Goal: Task Accomplishment & Management: Use online tool/utility

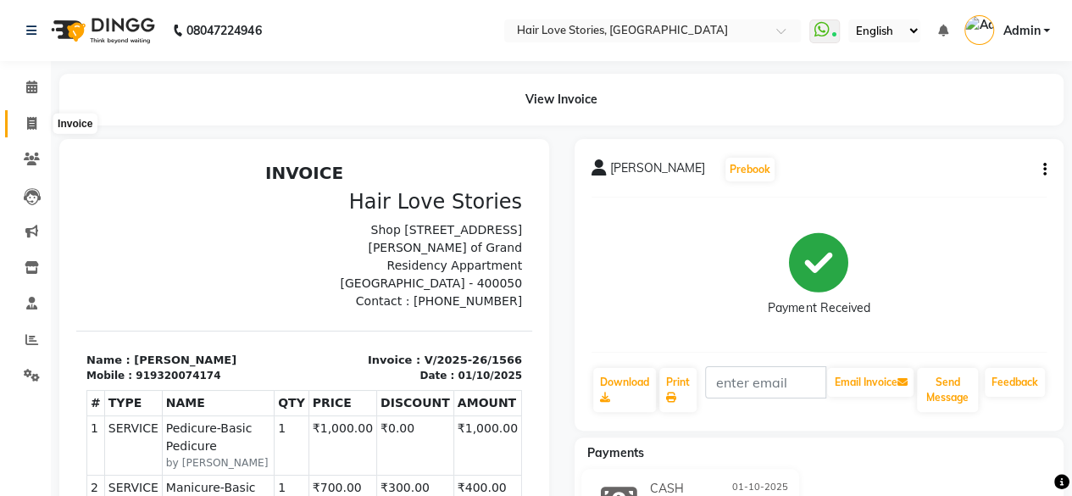
click at [31, 126] on icon at bounding box center [31, 123] width 9 height 13
select select "service"
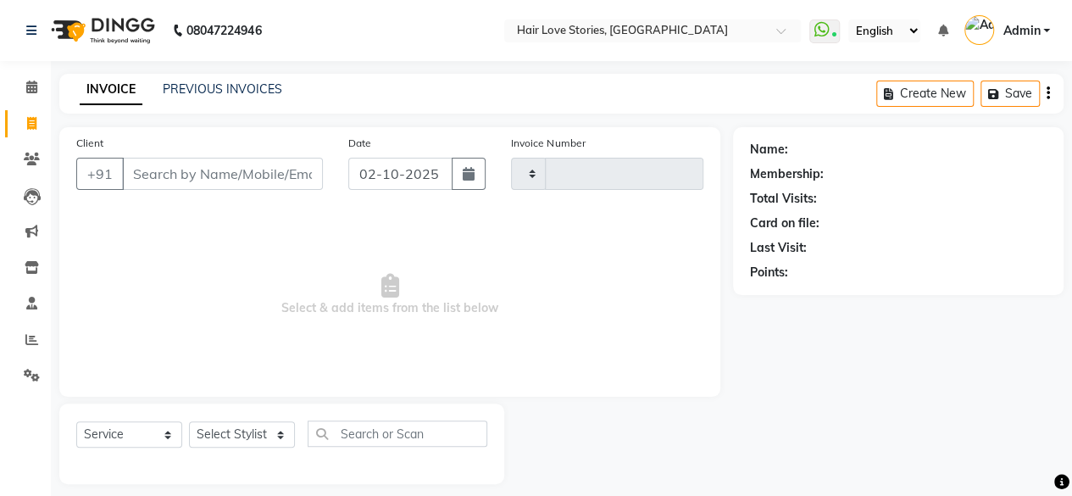
type input "1567"
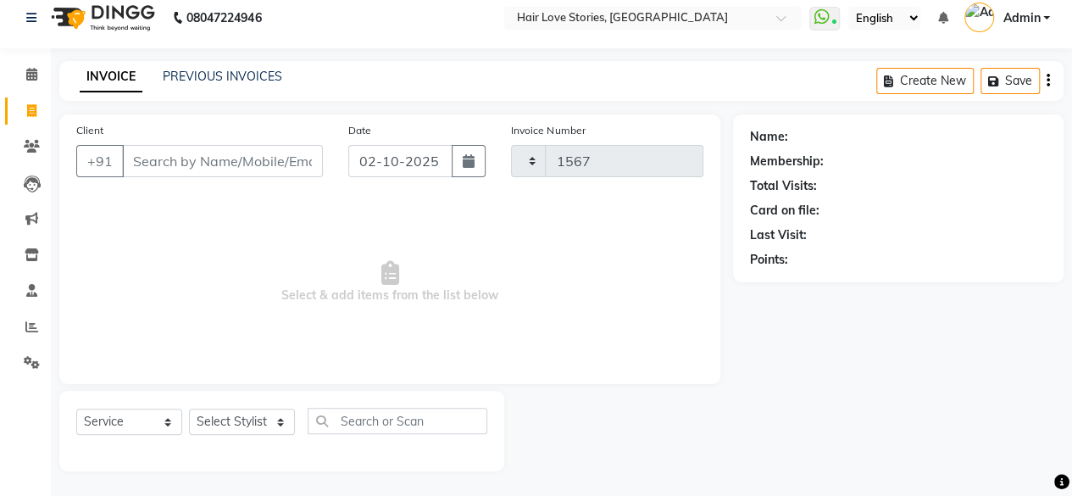
select select "3886"
click at [147, 162] on input "Client" at bounding box center [222, 161] width 201 height 32
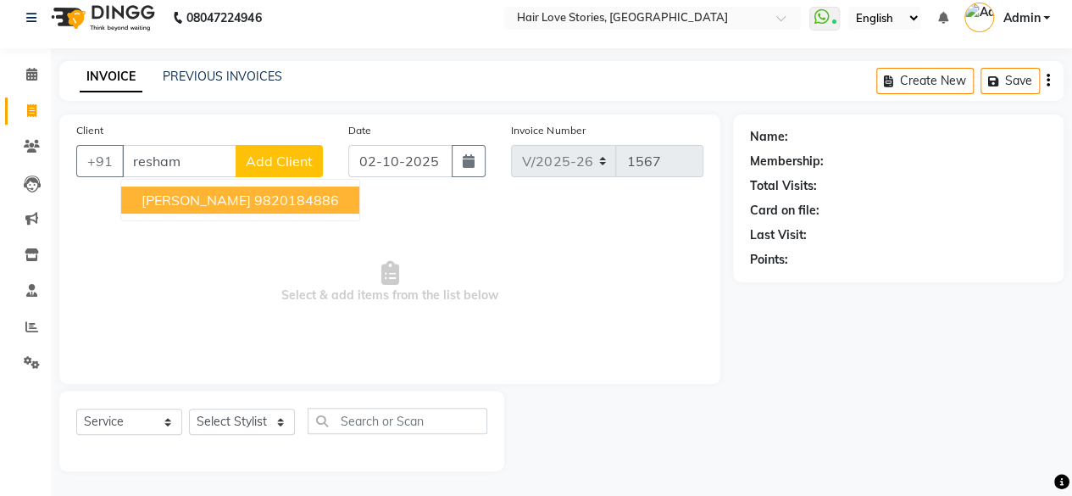
click at [169, 192] on span "[PERSON_NAME]" at bounding box center [195, 199] width 109 height 17
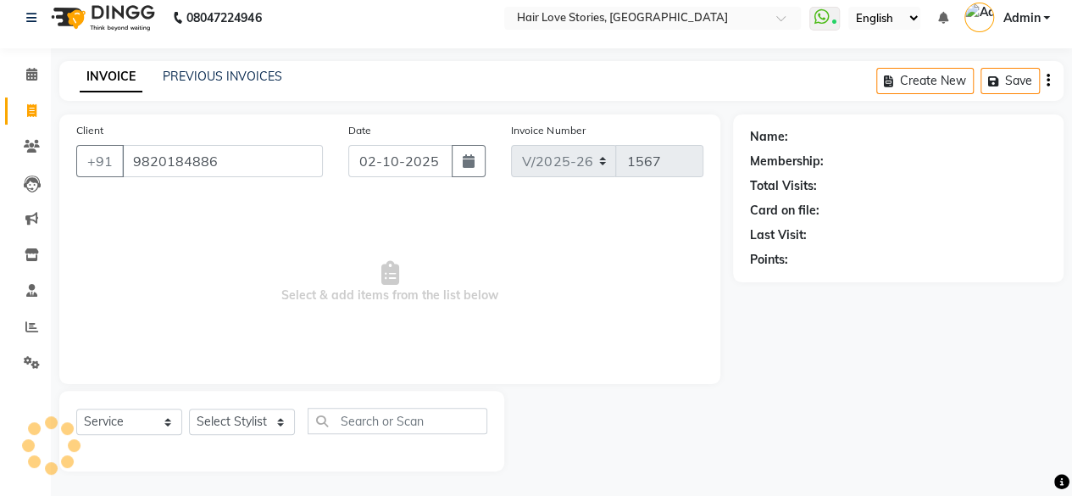
type input "9820184886"
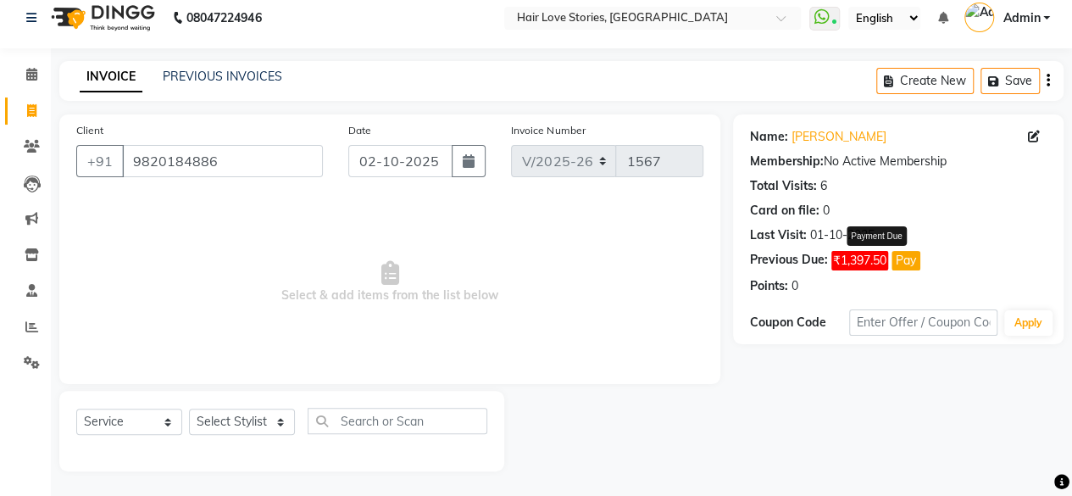
click at [908, 263] on button "Pay" at bounding box center [905, 260] width 29 height 19
select select "1"
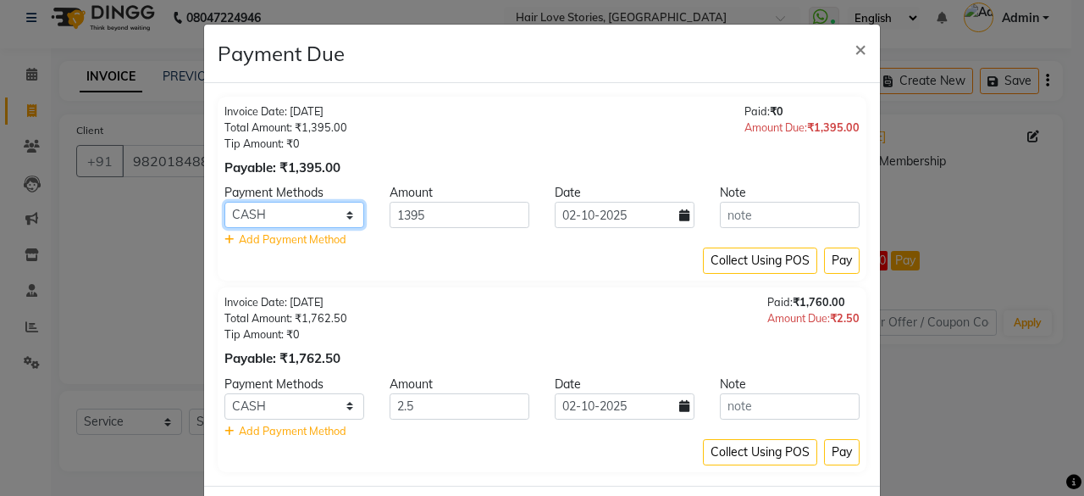
click at [347, 211] on select "PhonePe ONLINE CASH PayTM GPay Cheque CARD Family UPI Complimentary" at bounding box center [294, 215] width 140 height 26
select select "5"
click at [224, 202] on select "PhonePe ONLINE CASH PayTM GPay Cheque CARD Family UPI Complimentary" at bounding box center [294, 215] width 140 height 26
click at [840, 267] on button "Pay" at bounding box center [842, 260] width 36 height 26
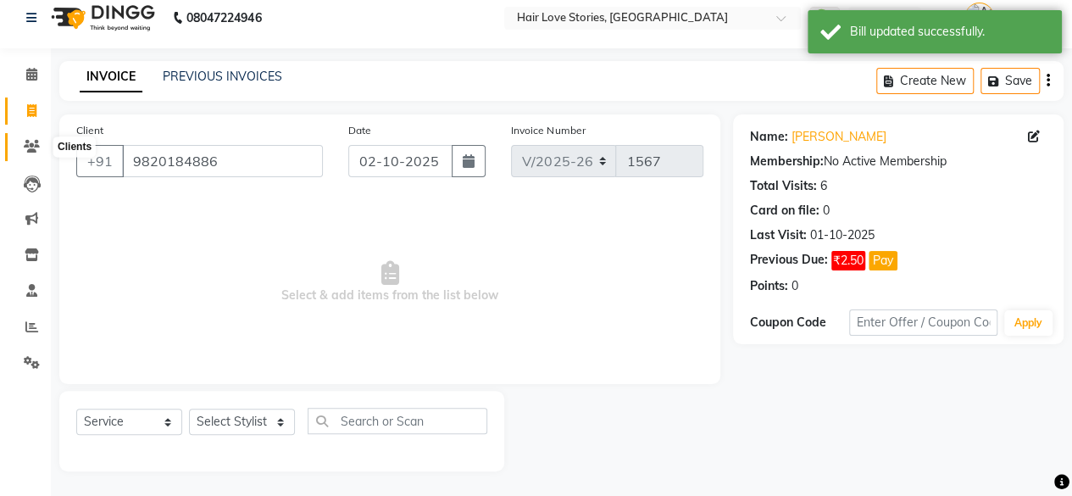
click at [29, 140] on icon at bounding box center [32, 146] width 16 height 13
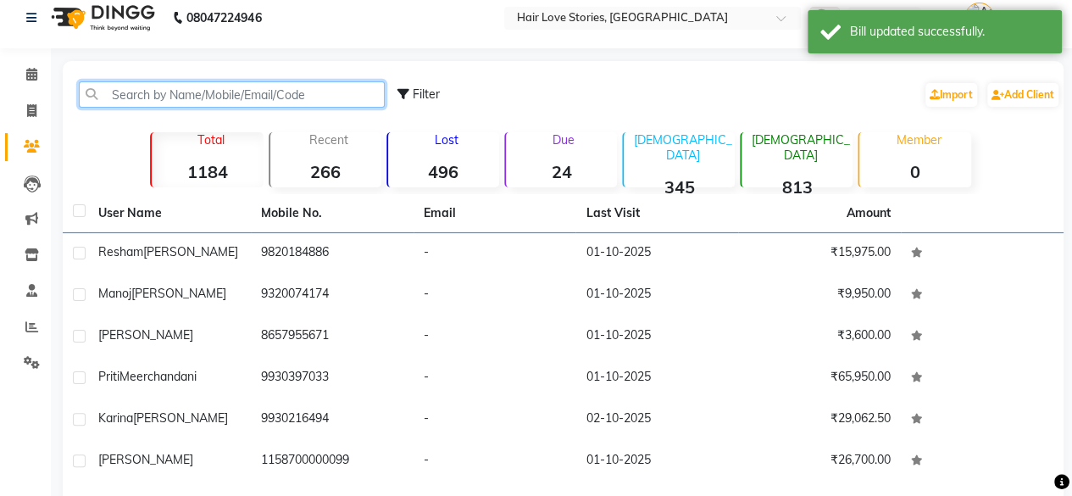
click at [132, 99] on input "text" at bounding box center [232, 94] width 306 height 26
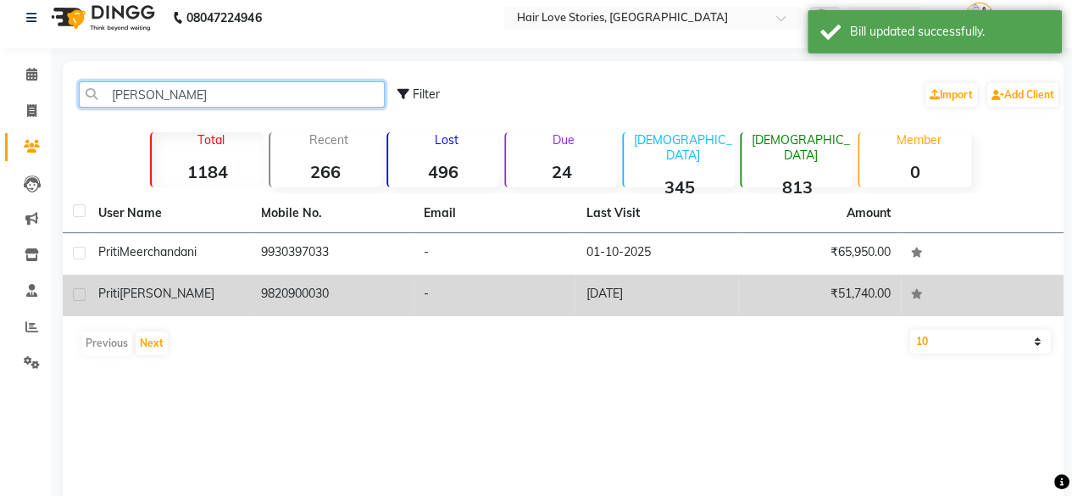
type input "[PERSON_NAME]"
click at [154, 298] on span "[PERSON_NAME]" at bounding box center [166, 292] width 95 height 15
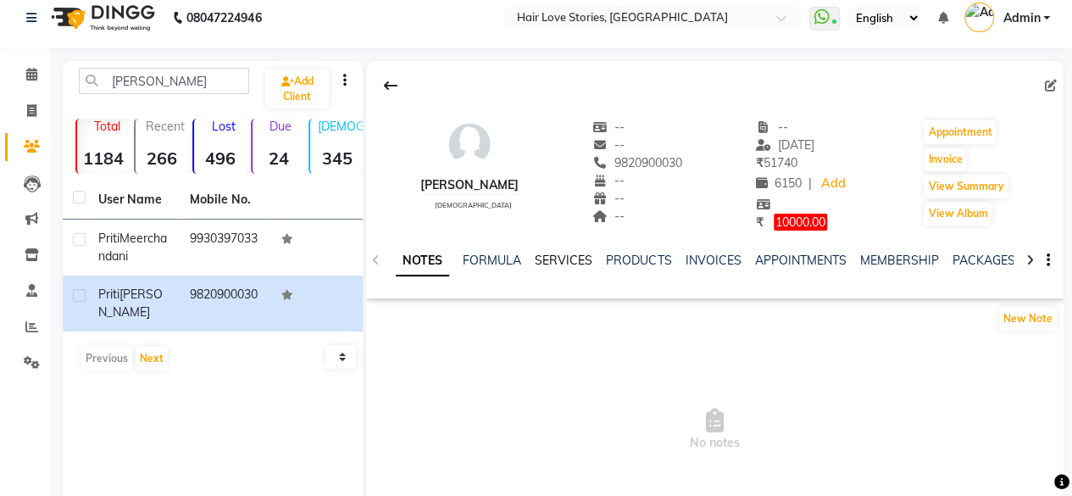
click at [569, 260] on link "SERVICES" at bounding box center [564, 259] width 58 height 15
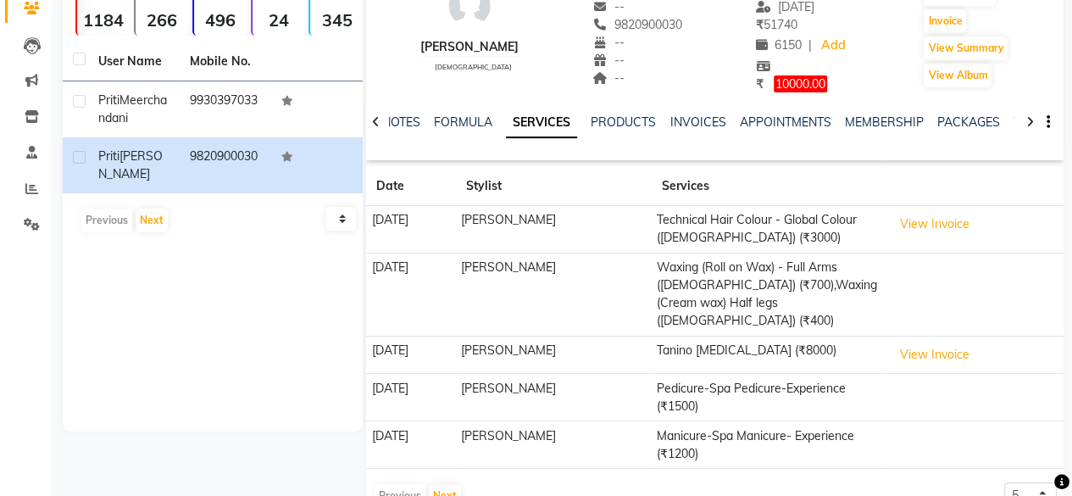
scroll to position [152, 0]
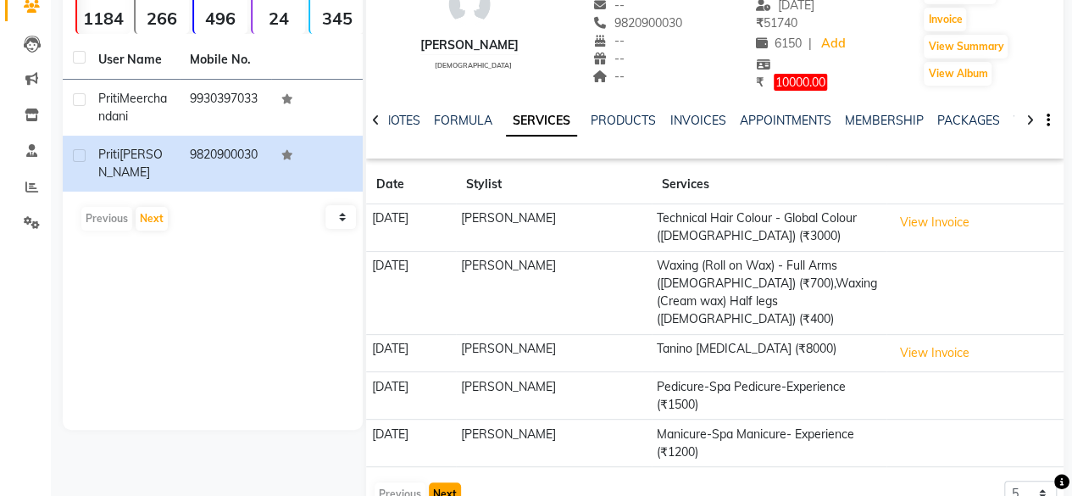
click at [445, 482] on button "Next" at bounding box center [445, 494] width 32 height 24
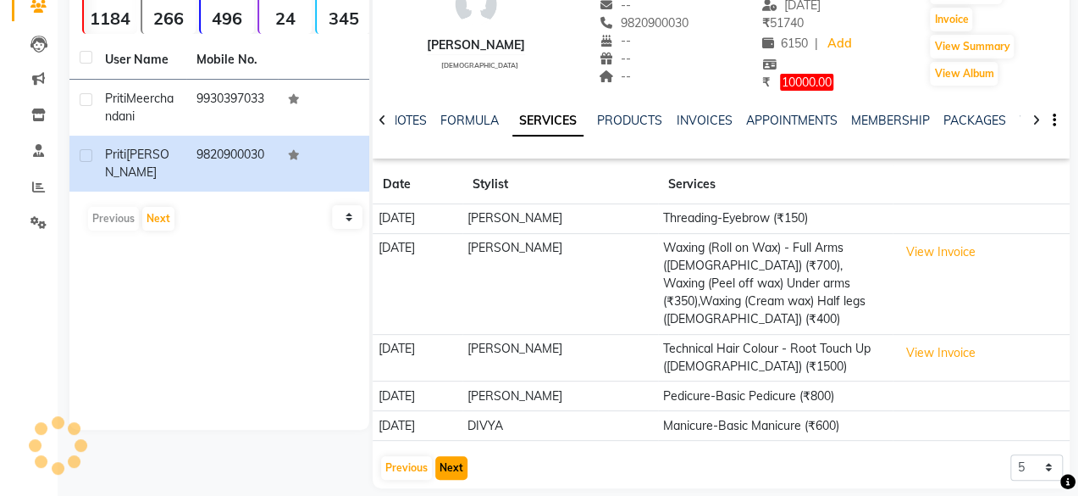
scroll to position [149, 0]
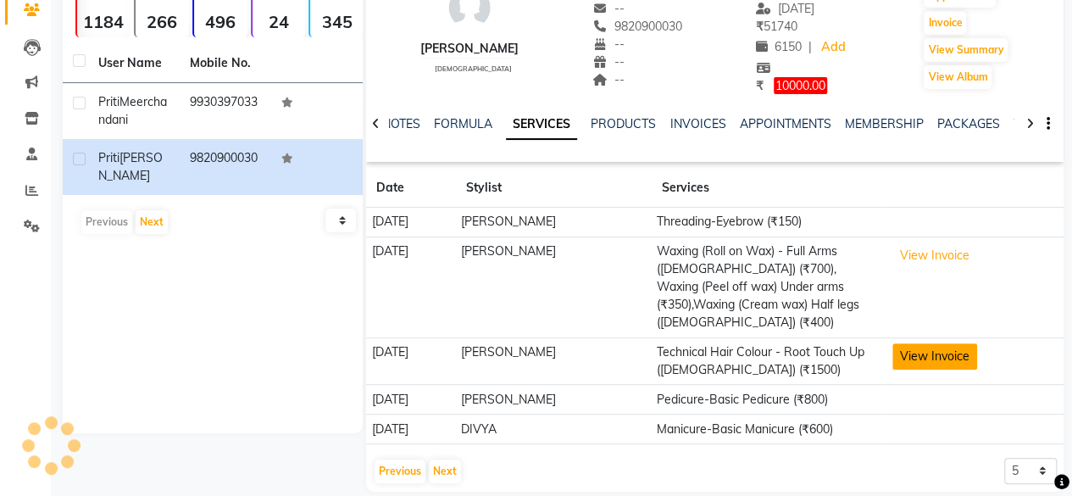
click at [923, 343] on button "View Invoice" at bounding box center [934, 356] width 85 height 26
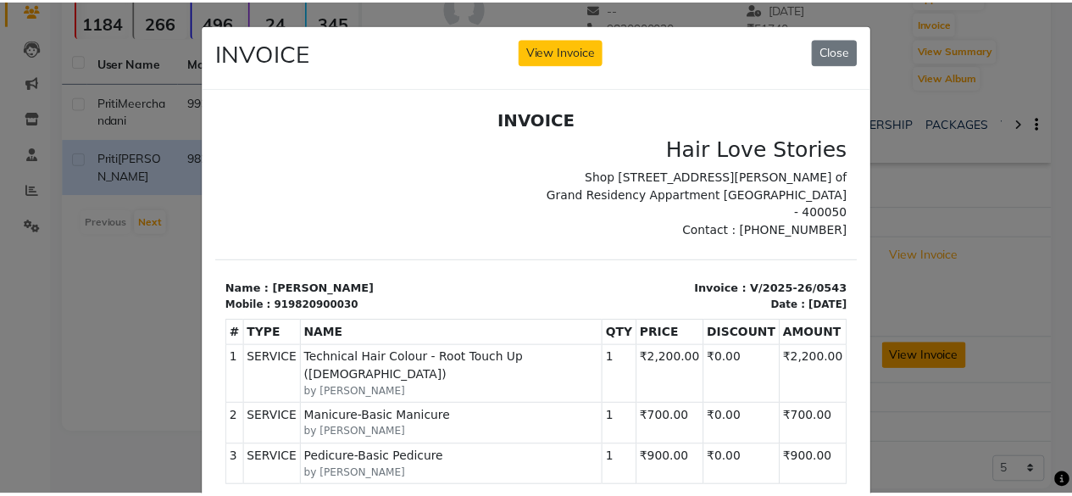
scroll to position [0, 0]
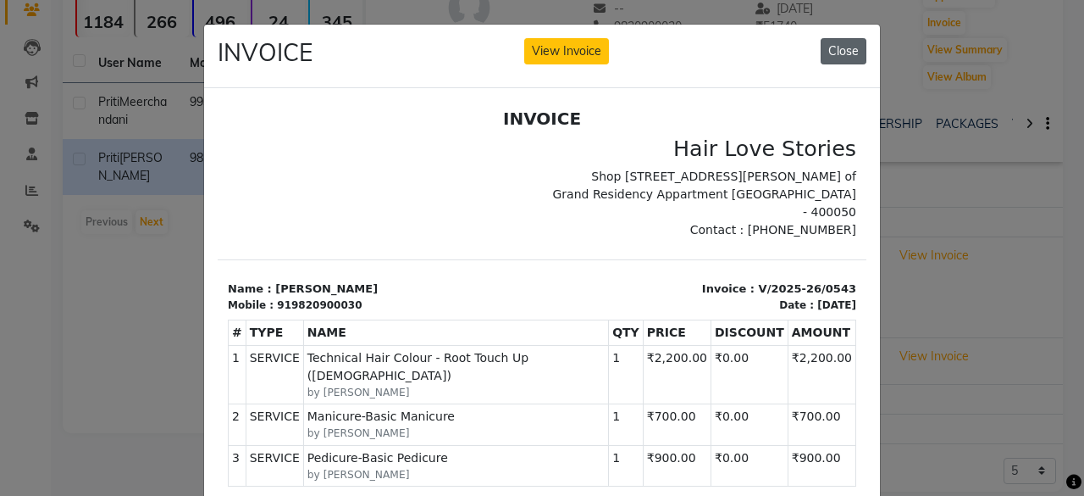
click at [835, 53] on button "Close" at bounding box center [844, 51] width 46 height 26
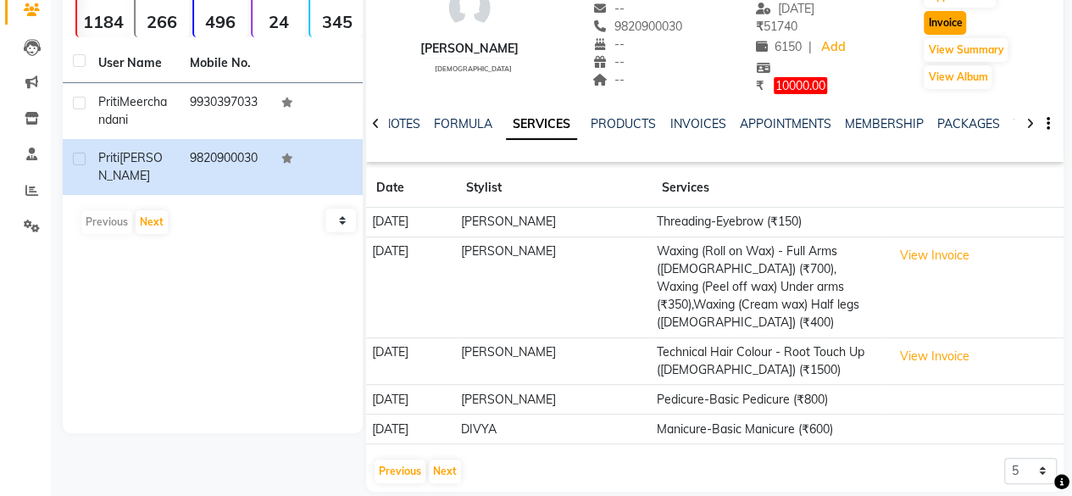
click at [957, 19] on button "Invoice" at bounding box center [944, 23] width 42 height 24
select select "service"
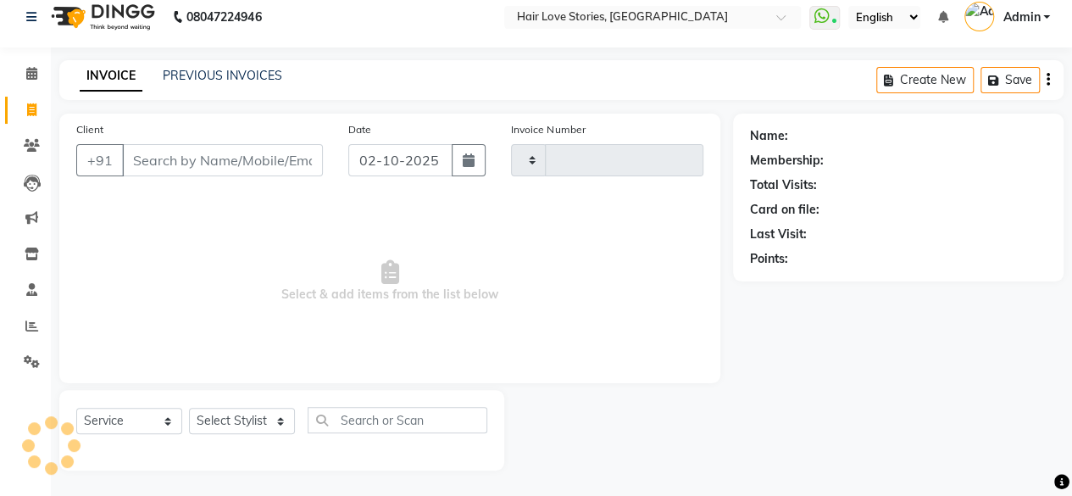
type input "1567"
select select "3886"
type input "9820900030"
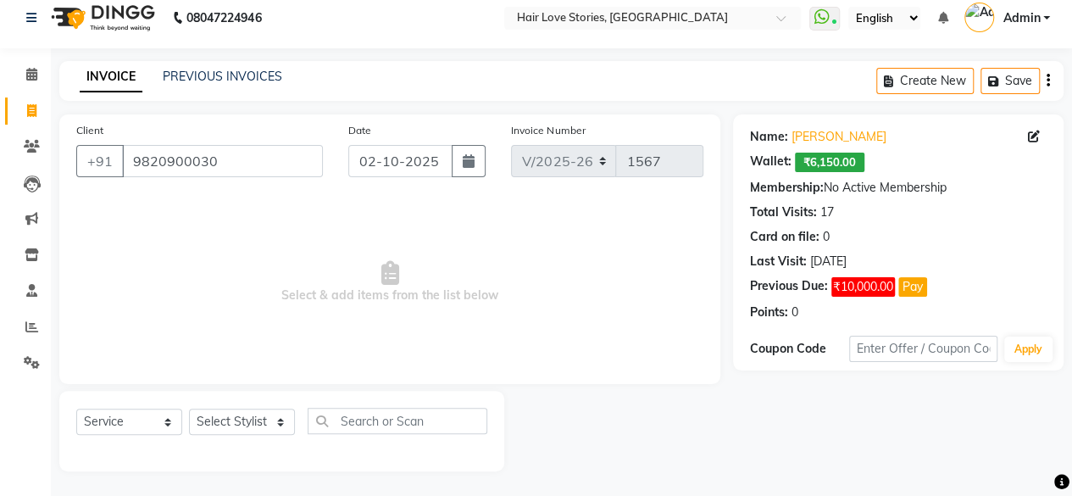
click at [276, 441] on div "Select Service Product Membership Package Voucher Prepaid Gift Card Select Styl…" at bounding box center [281, 427] width 411 height 40
click at [280, 428] on select "Select Stylist [PERSON_NAME] FRONTDESK MANAGER [PERSON_NAME] MEENA MANE [PERSON…" at bounding box center [242, 421] width 106 height 26
select select "19044"
click at [189, 408] on select "Select Stylist [PERSON_NAME] FRONTDESK MANAGER [PERSON_NAME] MEENA MANE [PERSON…" at bounding box center [242, 421] width 106 height 26
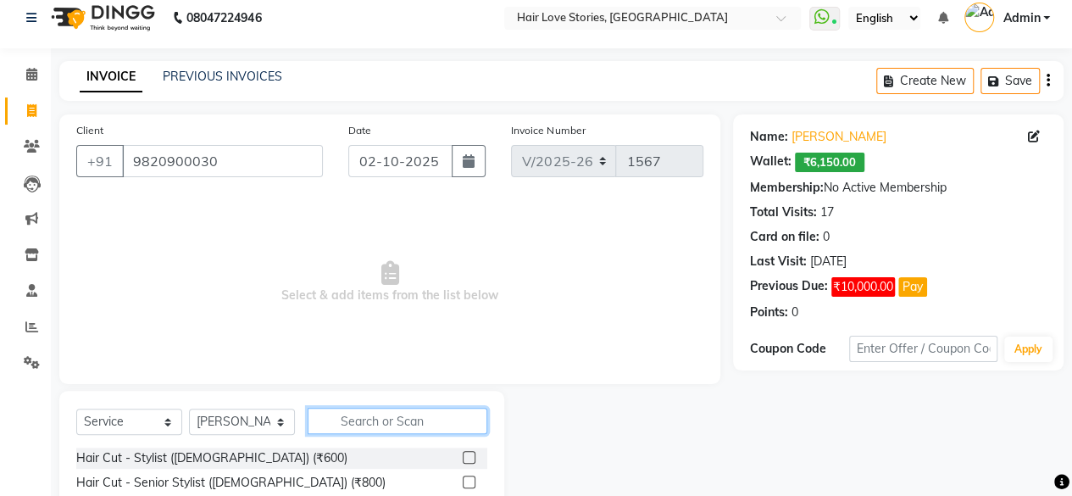
click at [363, 418] on input "text" at bounding box center [398, 420] width 180 height 26
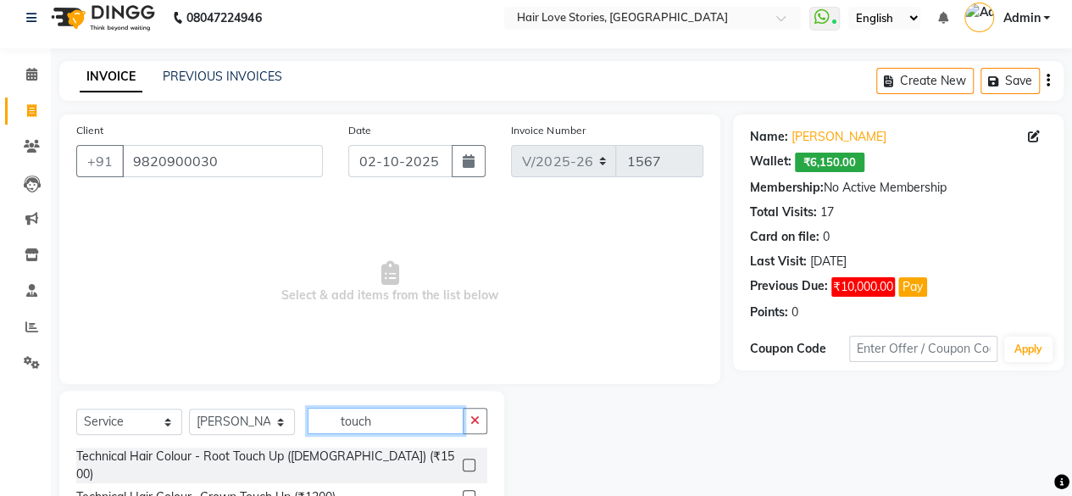
type input "touch"
click at [468, 458] on label at bounding box center [469, 464] width 13 height 13
click at [468, 460] on input "checkbox" at bounding box center [468, 465] width 11 height 11
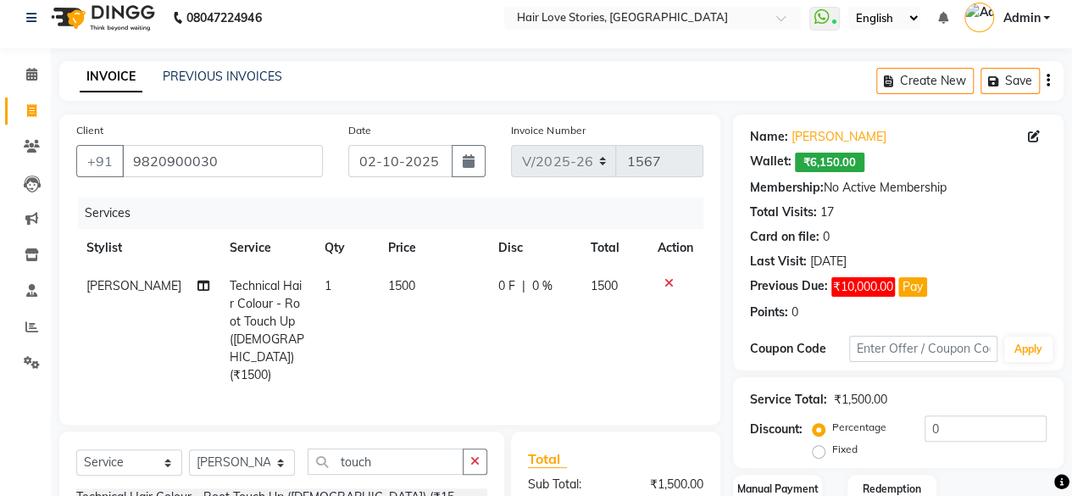
checkbox input "false"
click at [388, 289] on span "1500" at bounding box center [401, 285] width 27 height 15
select select "19044"
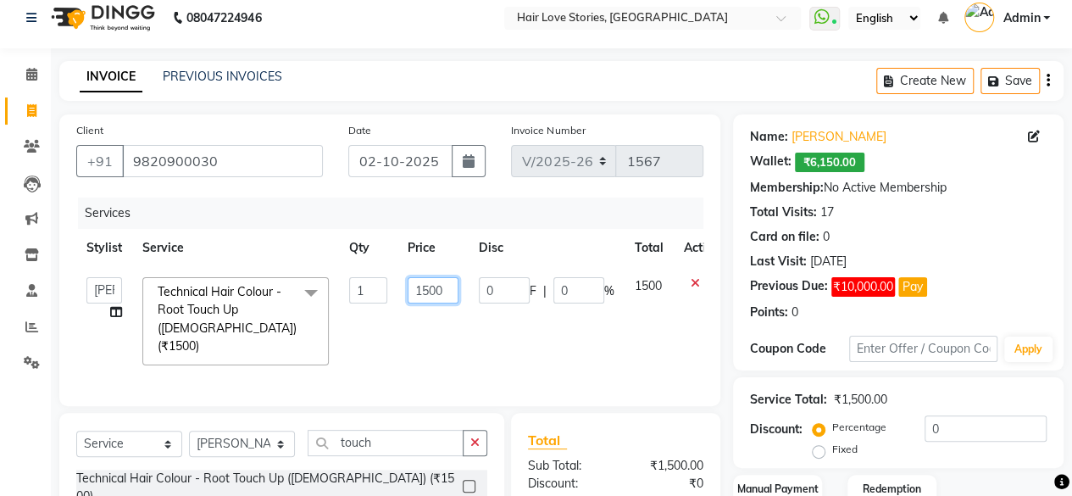
click at [429, 287] on input "1500" at bounding box center [432, 290] width 51 height 26
type input "2200"
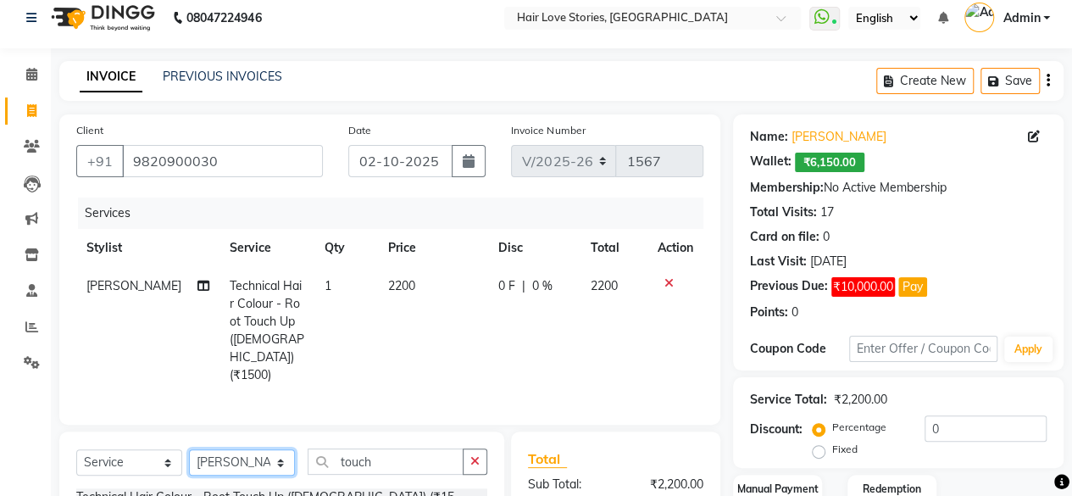
click at [271, 449] on select "Select Stylist [PERSON_NAME] FRONTDESK MANAGER [PERSON_NAME] MEENA MANE [PERSON…" at bounding box center [242, 462] width 106 height 26
select select "92004"
click at [189, 449] on select "Select Stylist [PERSON_NAME] FRONTDESK MANAGER [PERSON_NAME] MEENA MANE [PERSON…" at bounding box center [242, 462] width 106 height 26
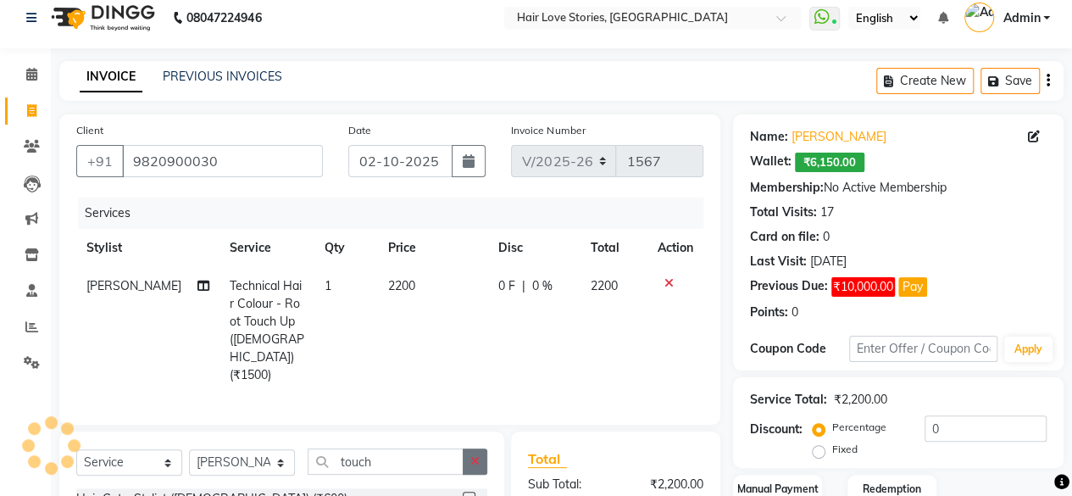
click at [481, 448] on button "button" at bounding box center [475, 461] width 25 height 26
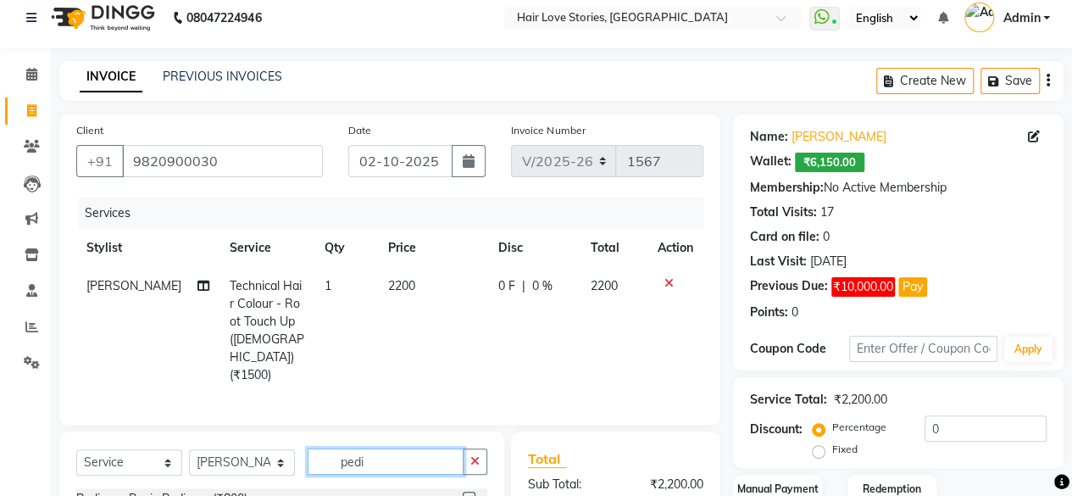
type input "pedi"
click at [469, 491] on label at bounding box center [469, 497] width 13 height 13
click at [469, 493] on input "checkbox" at bounding box center [468, 498] width 11 height 11
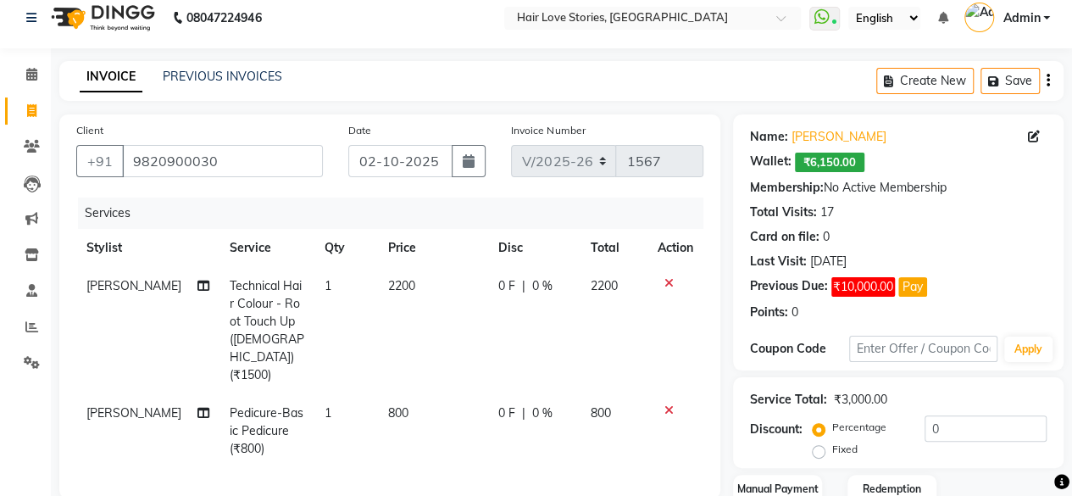
checkbox input "false"
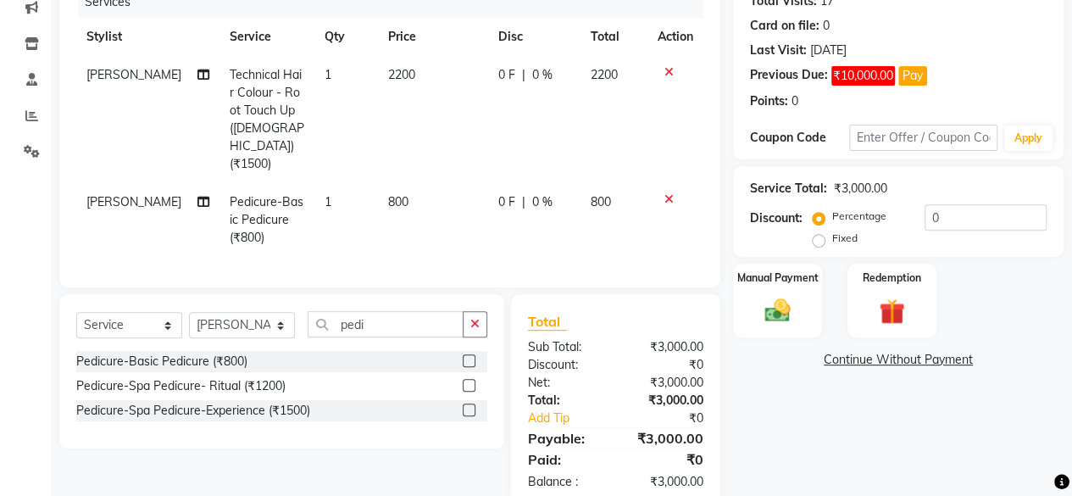
scroll to position [237, 0]
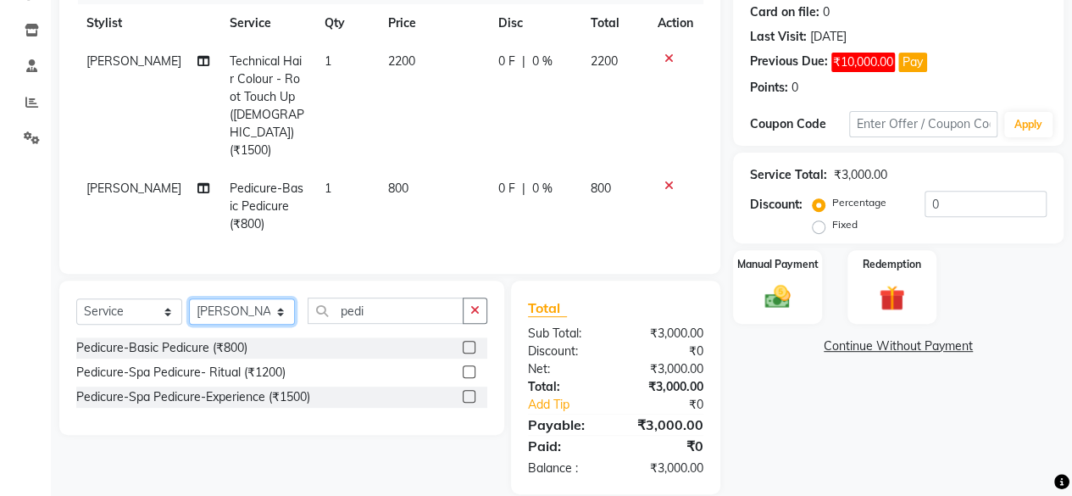
click at [275, 298] on select "Select Stylist [PERSON_NAME] FRONTDESK MANAGER [PERSON_NAME] MEENA MANE [PERSON…" at bounding box center [242, 311] width 106 height 26
select select "19054"
click at [189, 298] on select "Select Stylist [PERSON_NAME] FRONTDESK MANAGER [PERSON_NAME] MEENA MANE [PERSON…" at bounding box center [242, 311] width 106 height 26
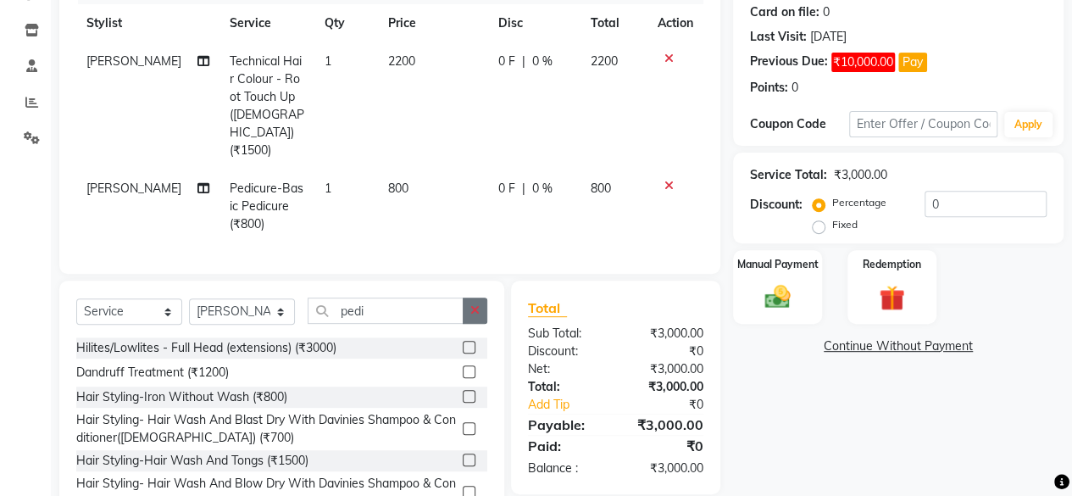
click at [476, 304] on icon "button" at bounding box center [474, 310] width 9 height 12
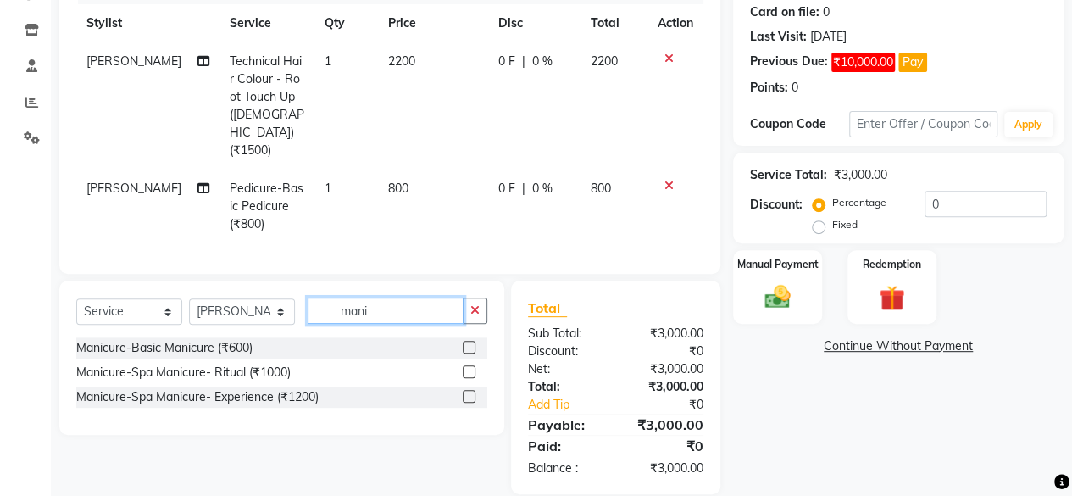
type input "mani"
click at [467, 341] on label at bounding box center [469, 347] width 13 height 13
click at [467, 342] on input "checkbox" at bounding box center [468, 347] width 11 height 11
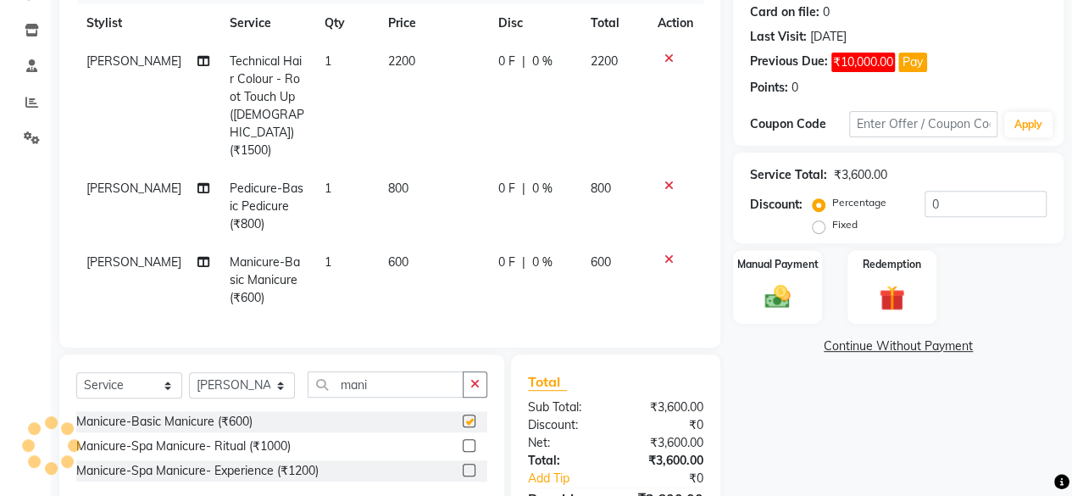
checkbox input "false"
click at [378, 243] on td "600" at bounding box center [433, 280] width 110 height 74
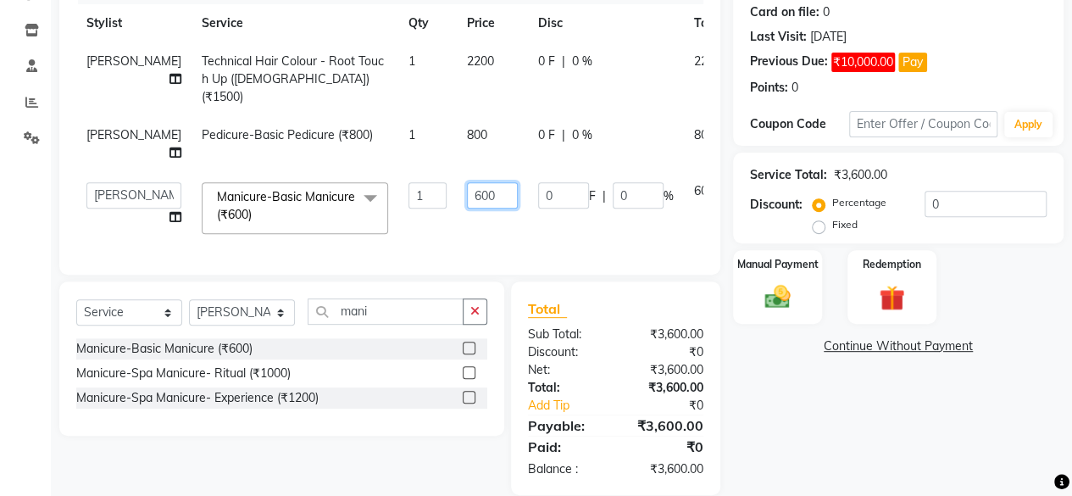
click at [467, 198] on input "600" at bounding box center [492, 195] width 51 height 26
type input "700"
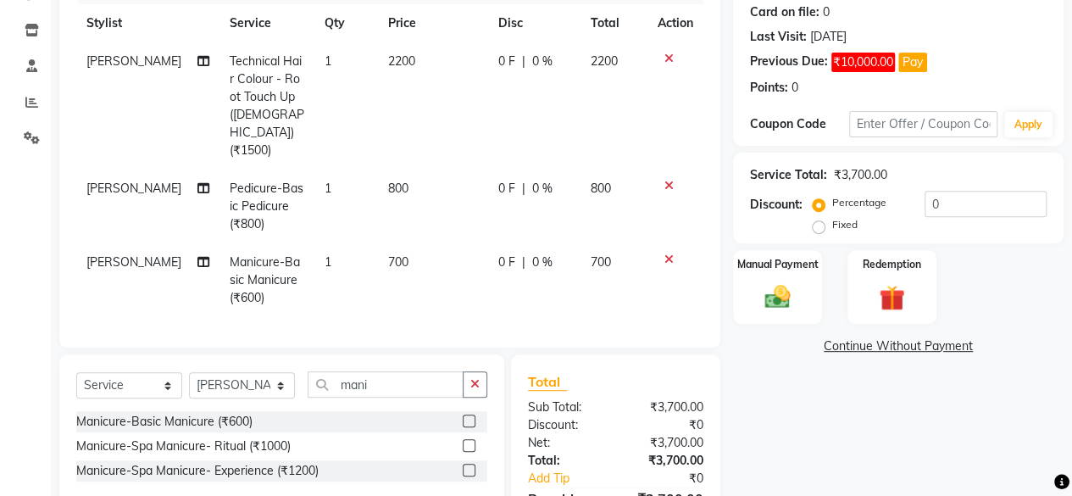
click at [424, 169] on td "800" at bounding box center [433, 206] width 110 height 74
select select "92004"
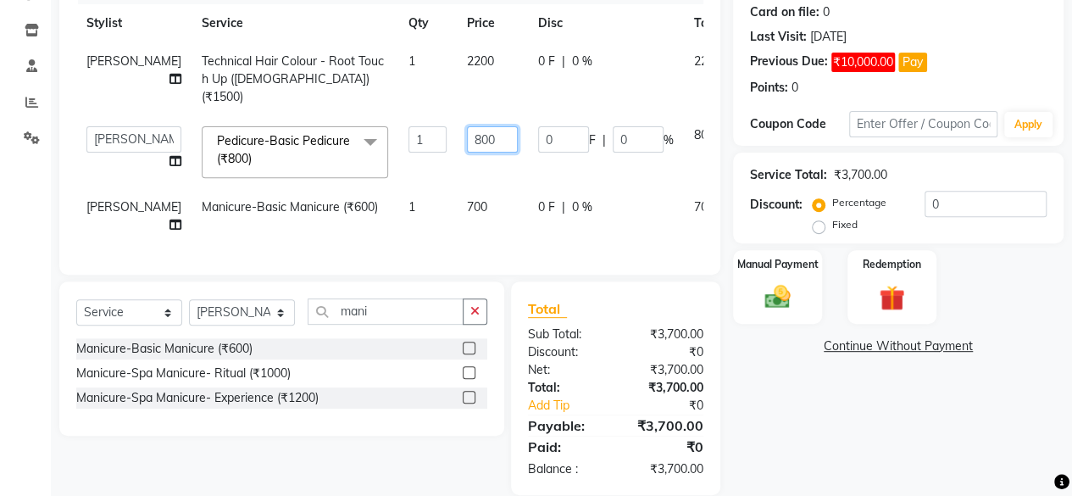
click at [467, 126] on input "800" at bounding box center [492, 139] width 51 height 26
type input "900"
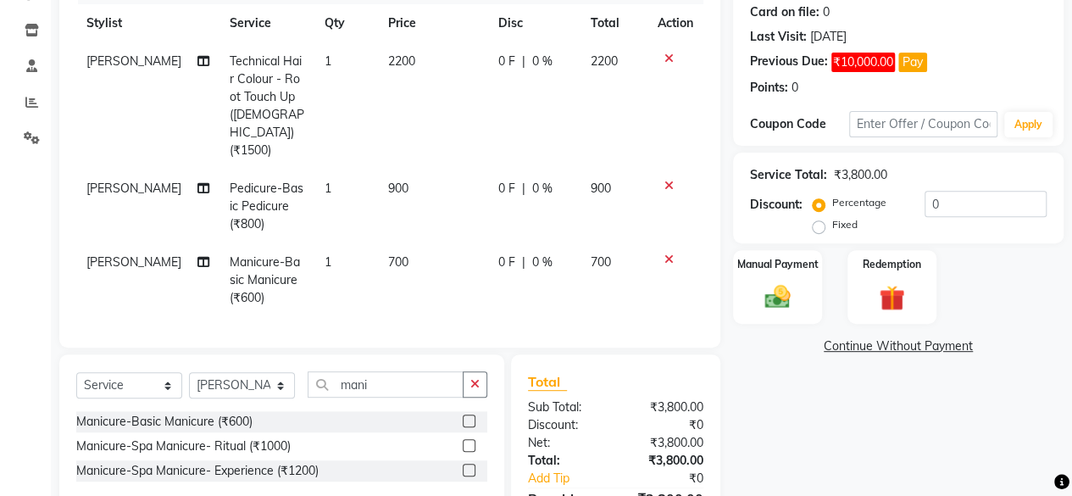
click at [488, 169] on td "0 F | 0 %" at bounding box center [533, 206] width 91 height 74
select select "92004"
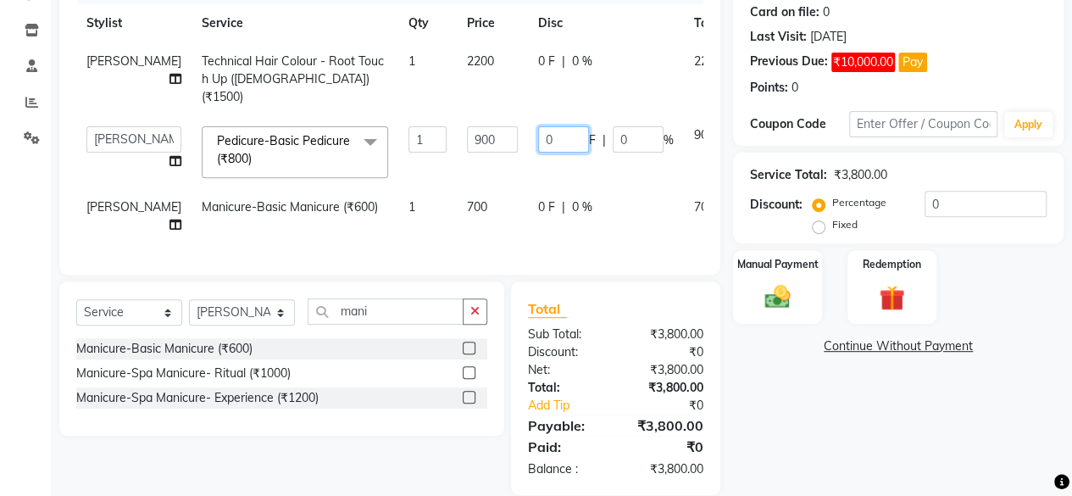
click at [538, 126] on input "0" at bounding box center [563, 139] width 51 height 26
type input "300"
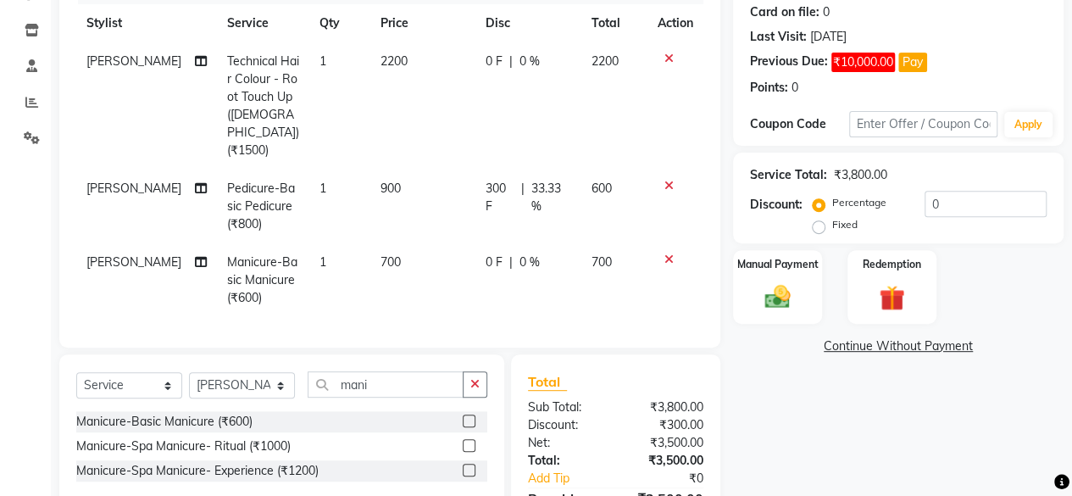
click at [486, 169] on td "300 F | 33.33 %" at bounding box center [528, 206] width 106 height 74
select select "92004"
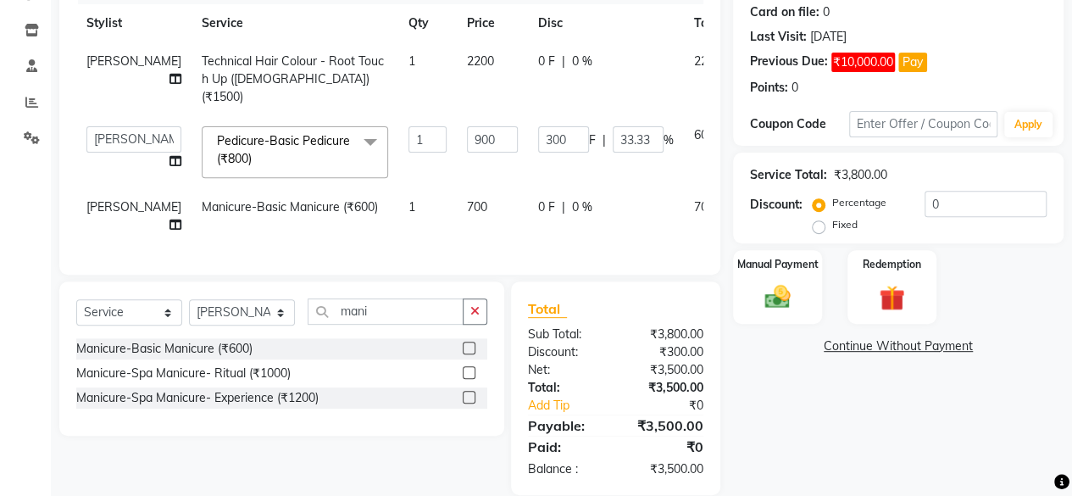
click at [538, 198] on span "0 F" at bounding box center [546, 207] width 17 height 18
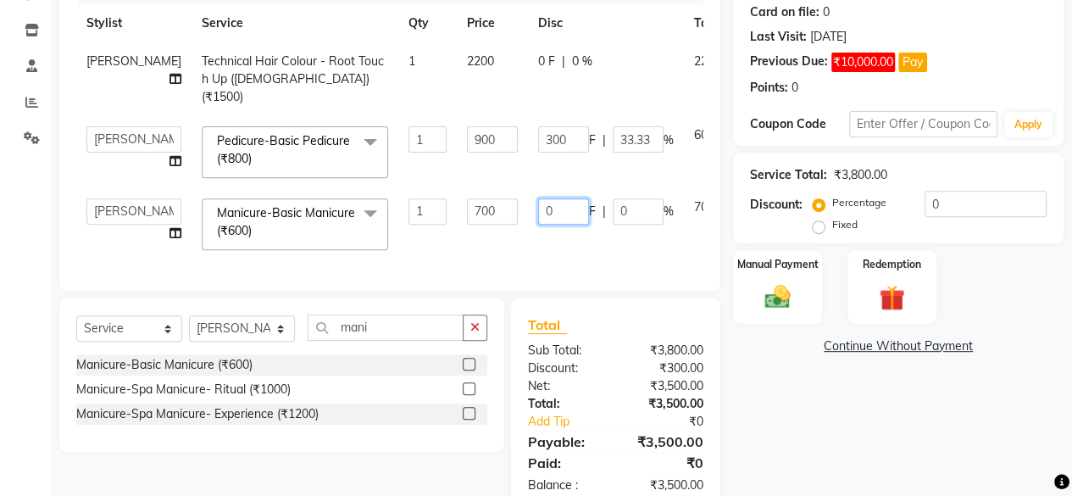
click at [538, 203] on input "0" at bounding box center [563, 211] width 51 height 26
type input "300"
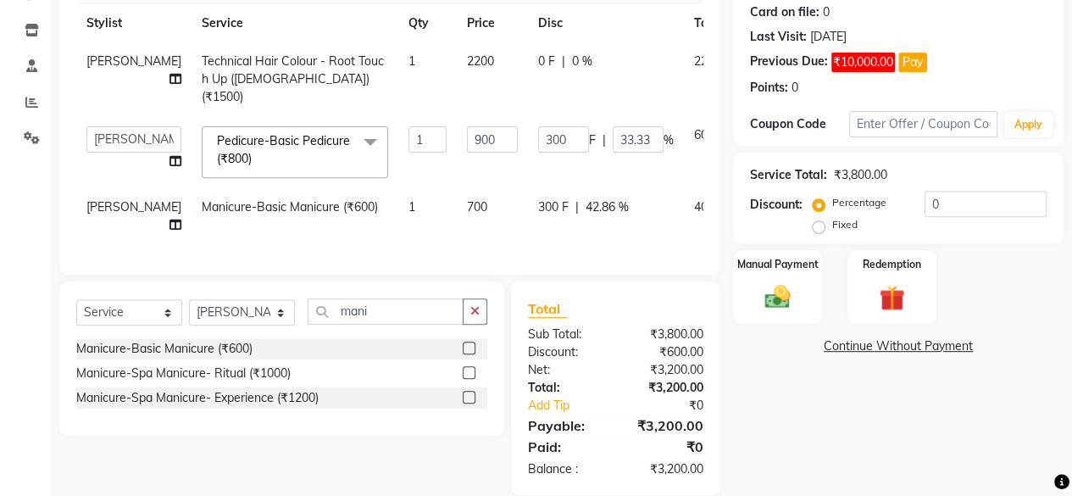
click at [823, 452] on div "Name: [PERSON_NAME]: ₹6,150.00 Membership: No Active Membership Total Visits: 1…" at bounding box center [904, 192] width 343 height 605
click at [769, 270] on div "Manual Payment" at bounding box center [777, 286] width 92 height 77
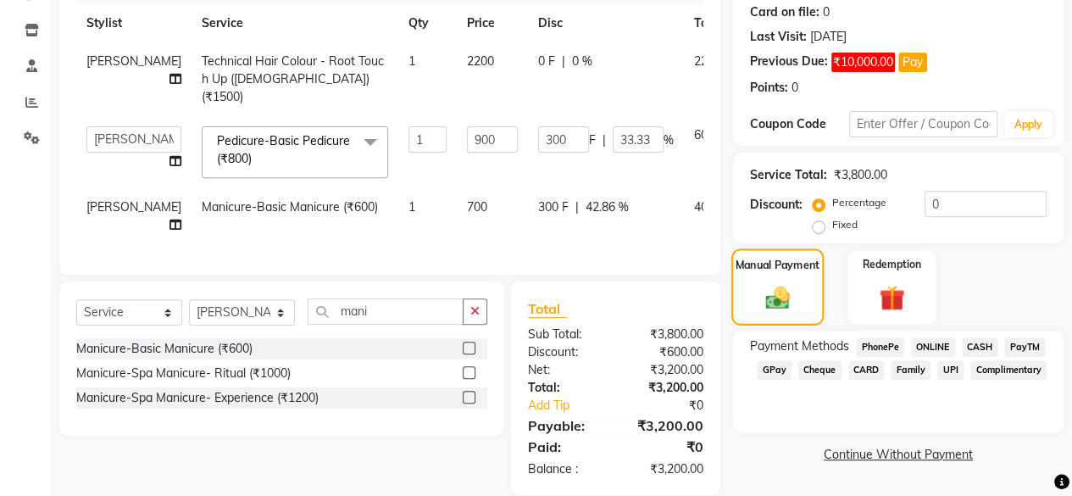
click at [769, 270] on label "Manual Payment" at bounding box center [777, 265] width 85 height 16
click at [868, 370] on span "CARD" at bounding box center [866, 369] width 36 height 19
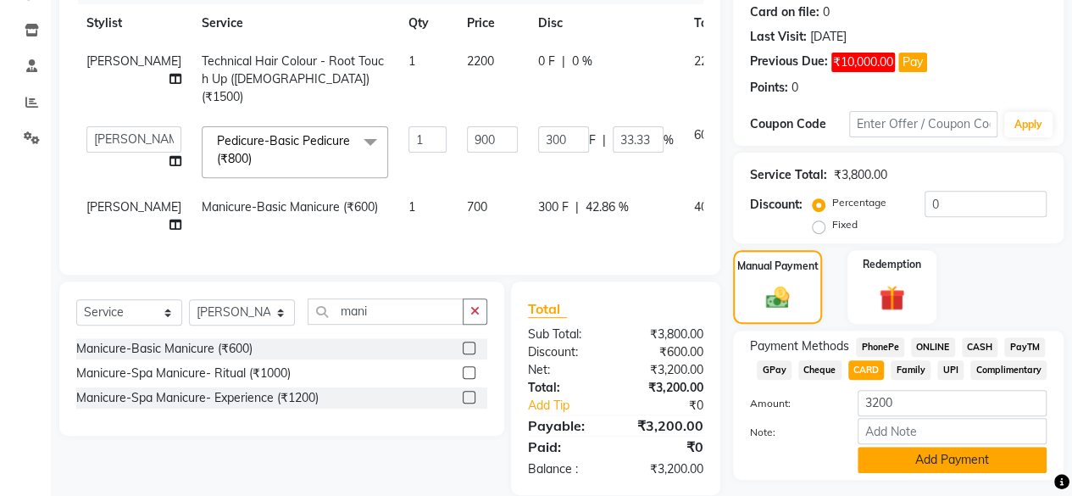
click at [866, 455] on button "Add Payment" at bounding box center [951, 459] width 189 height 26
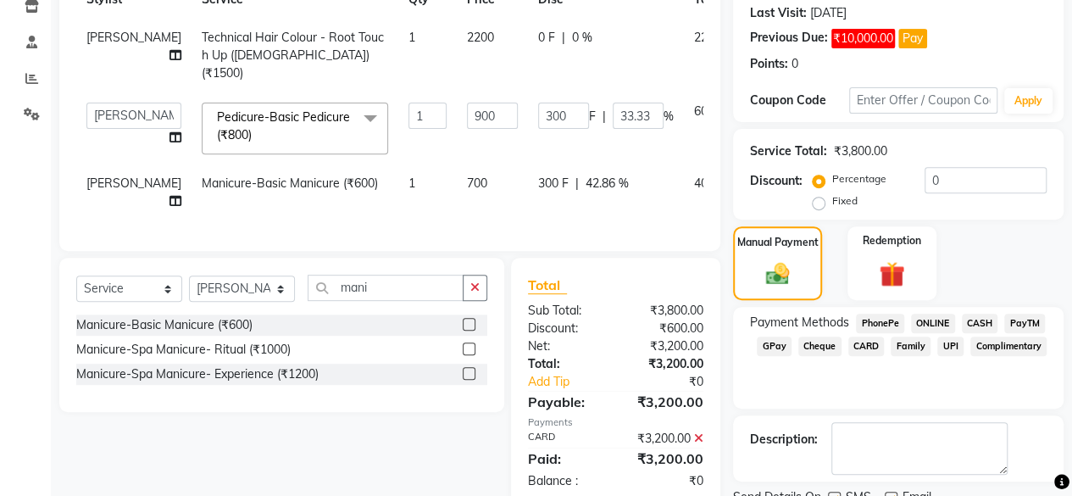
scroll to position [327, 0]
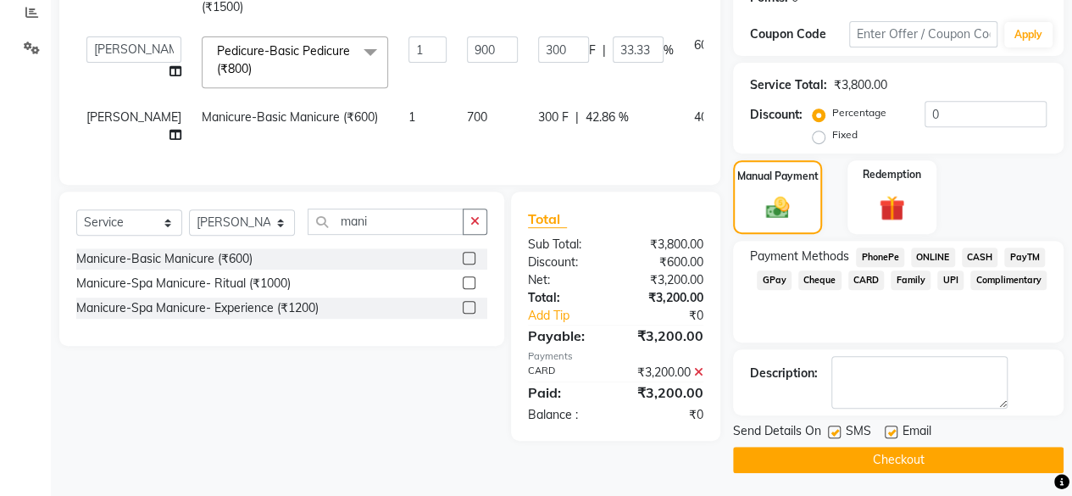
click at [879, 463] on button "Checkout" at bounding box center [898, 459] width 330 height 26
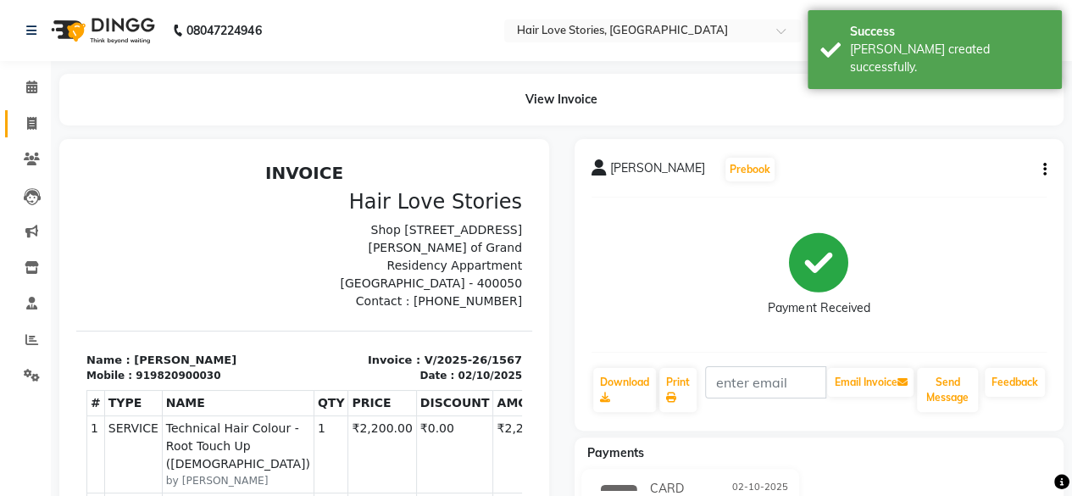
click at [31, 136] on link "Invoice" at bounding box center [25, 124] width 41 height 28
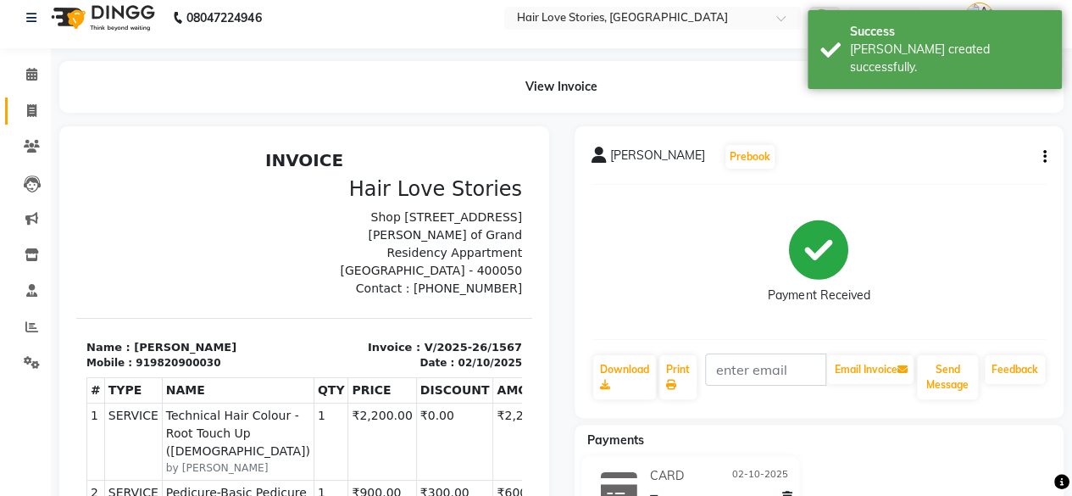
select select "3886"
select select "service"
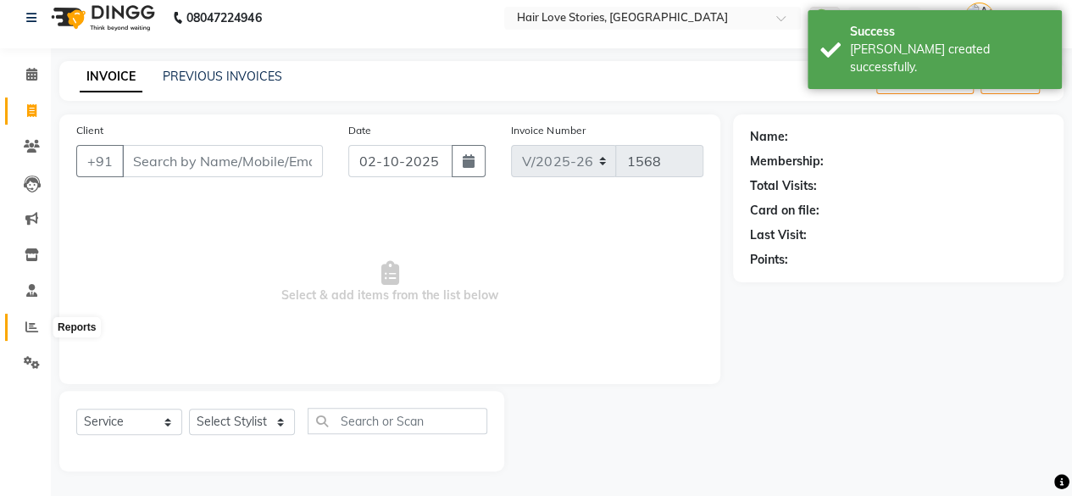
click at [25, 330] on icon at bounding box center [31, 326] width 13 height 13
